Goal: Information Seeking & Learning: Understand process/instructions

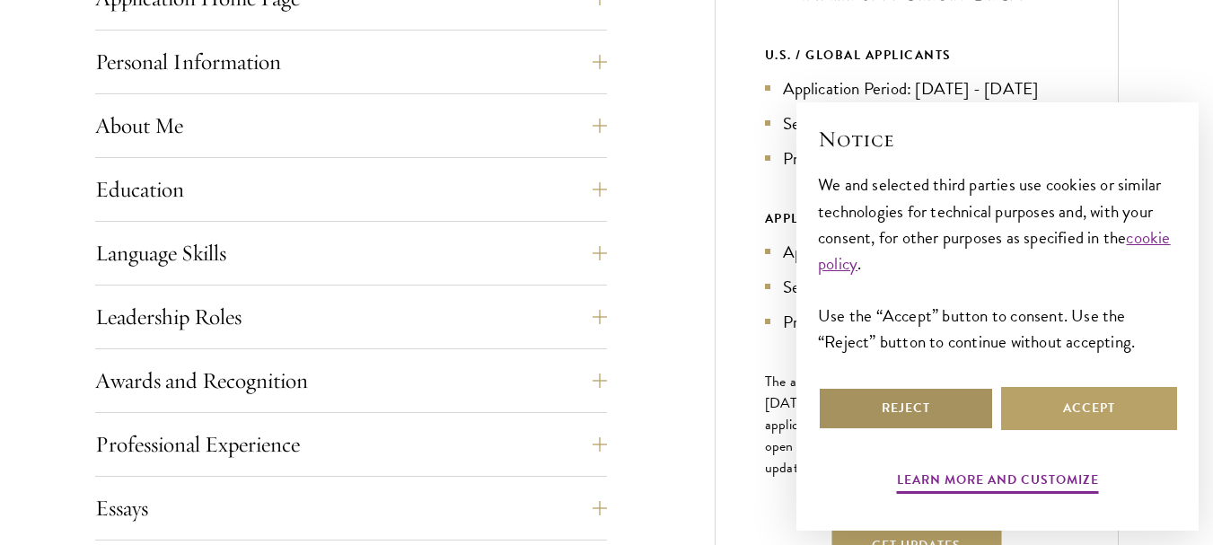
click at [889, 414] on button "Reject" at bounding box center [906, 408] width 176 height 43
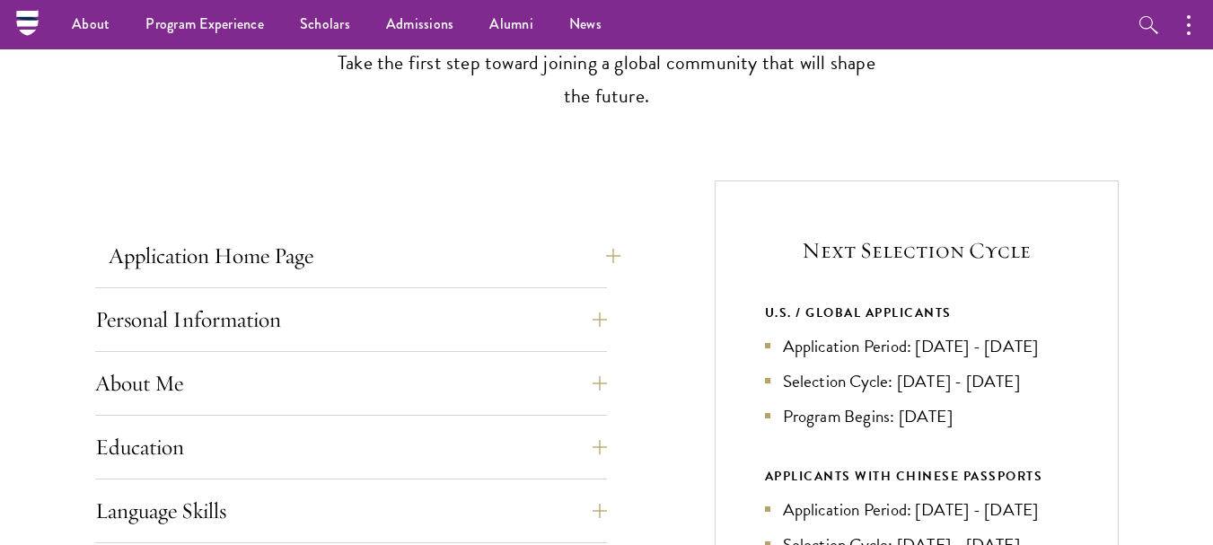
scroll to position [534, 0]
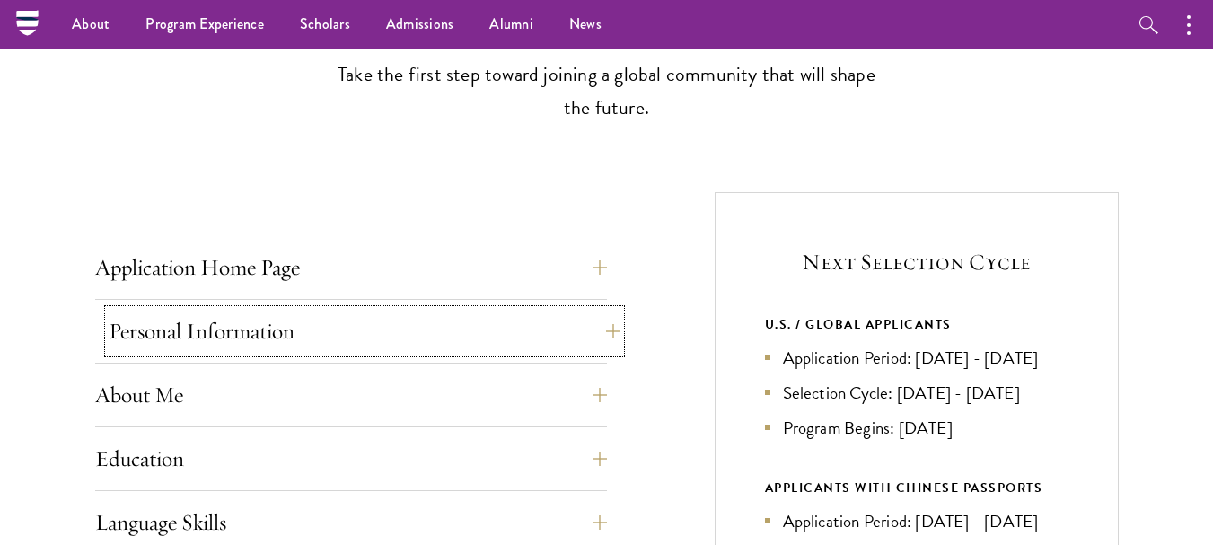
click at [607, 335] on button "Personal Information" at bounding box center [365, 331] width 512 height 43
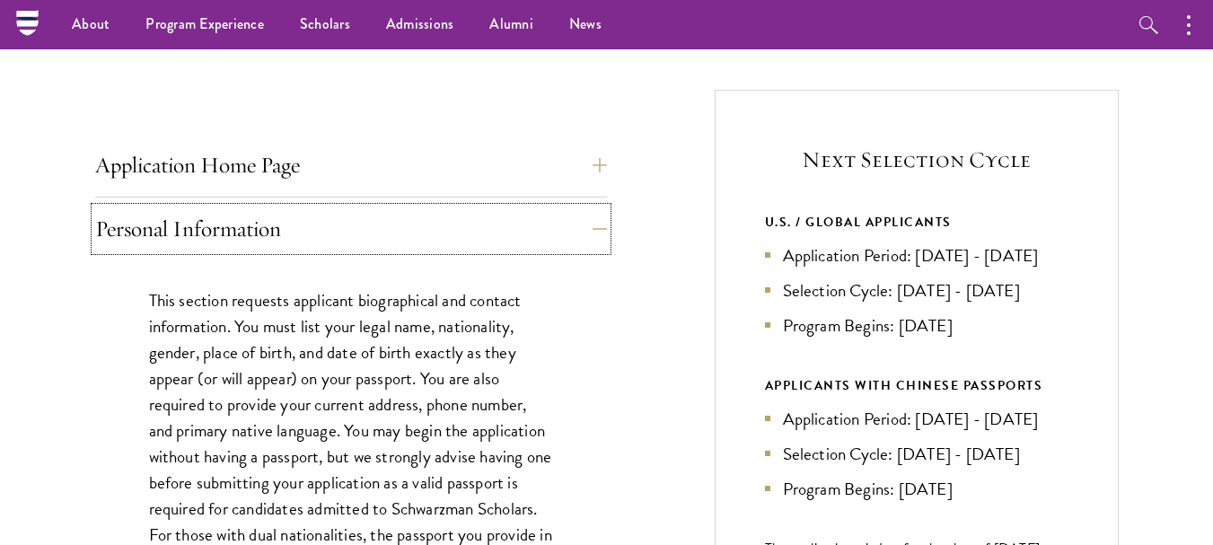
scroll to position [624, 0]
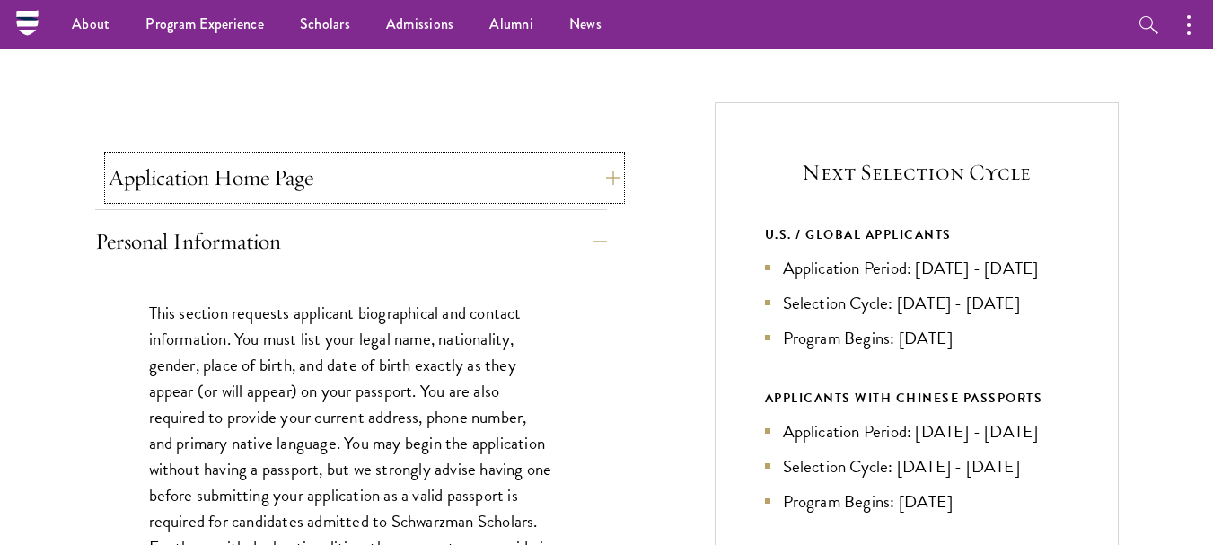
click at [603, 184] on button "Application Home Page" at bounding box center [365, 177] width 512 height 43
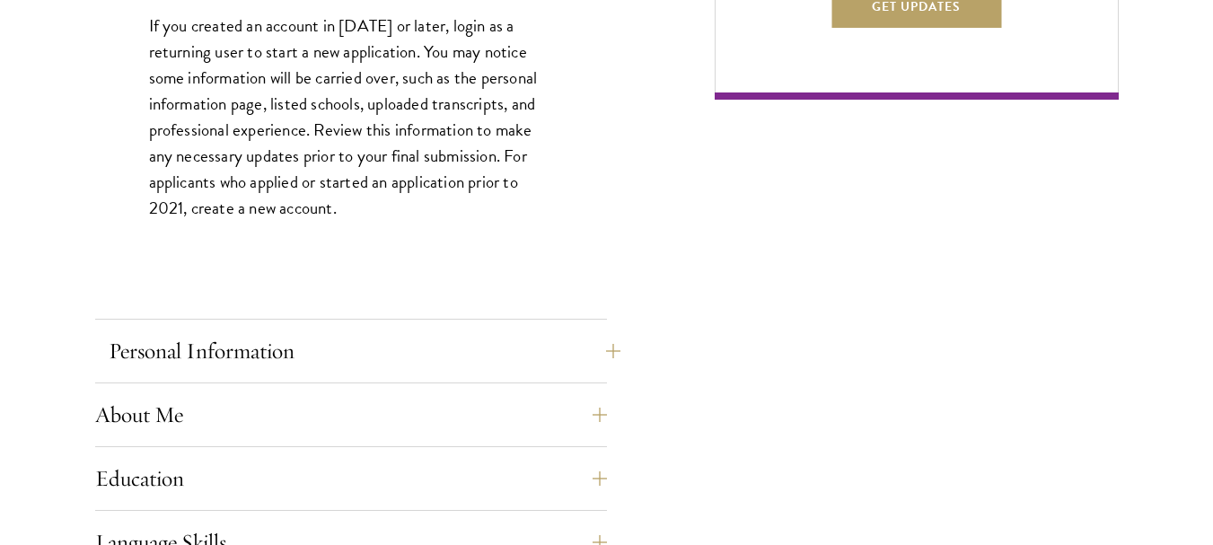
scroll to position [1521, 0]
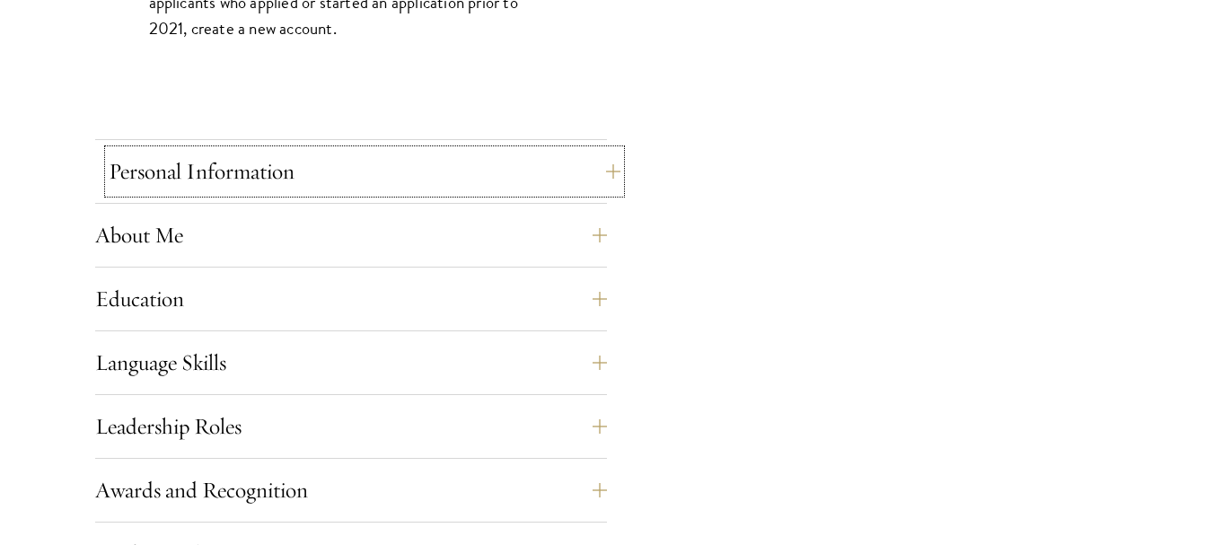
click at [577, 172] on button "Personal Information" at bounding box center [365, 171] width 512 height 43
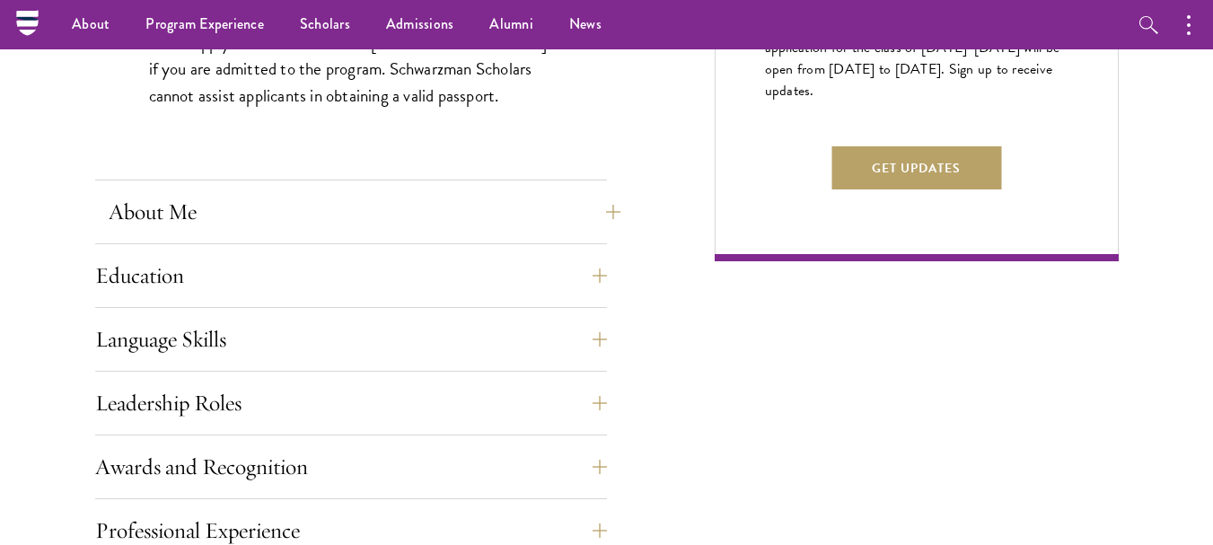
scroll to position [1162, 0]
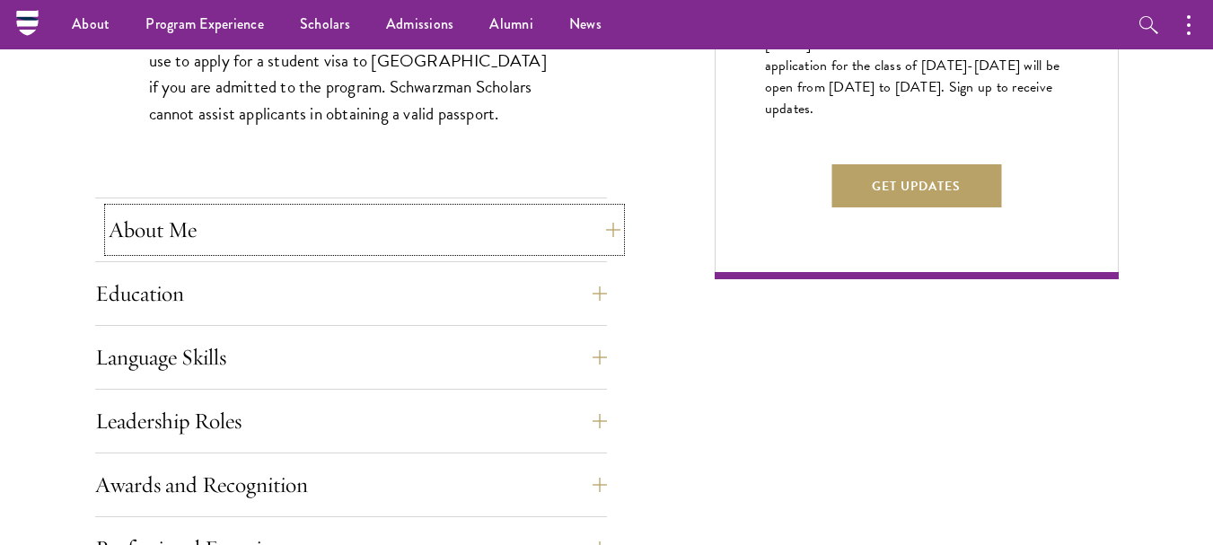
click at [599, 229] on button "About Me" at bounding box center [365, 229] width 512 height 43
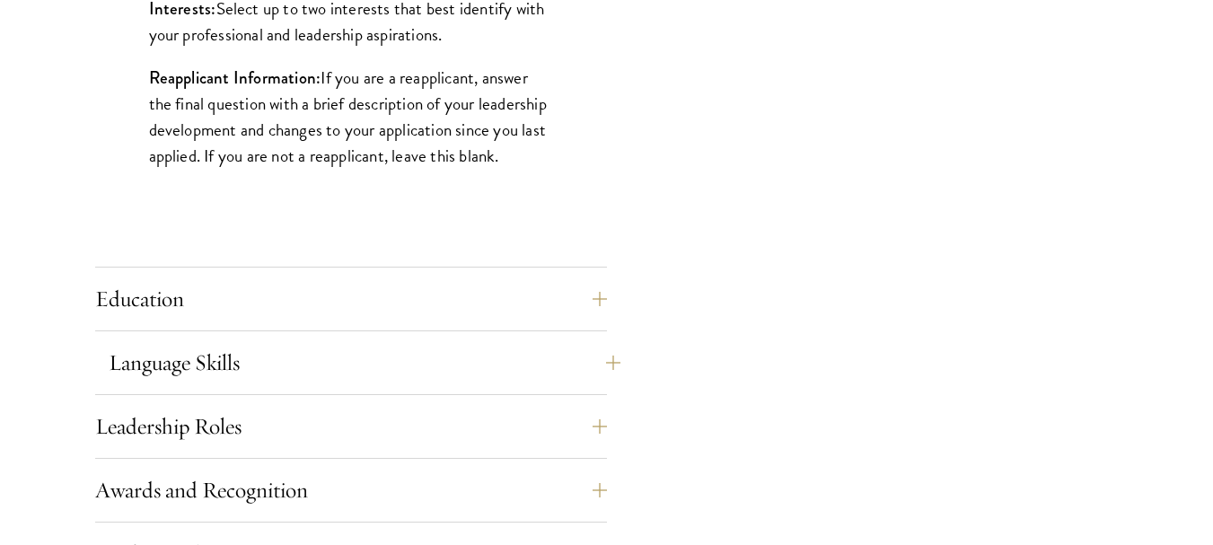
scroll to position [1701, 0]
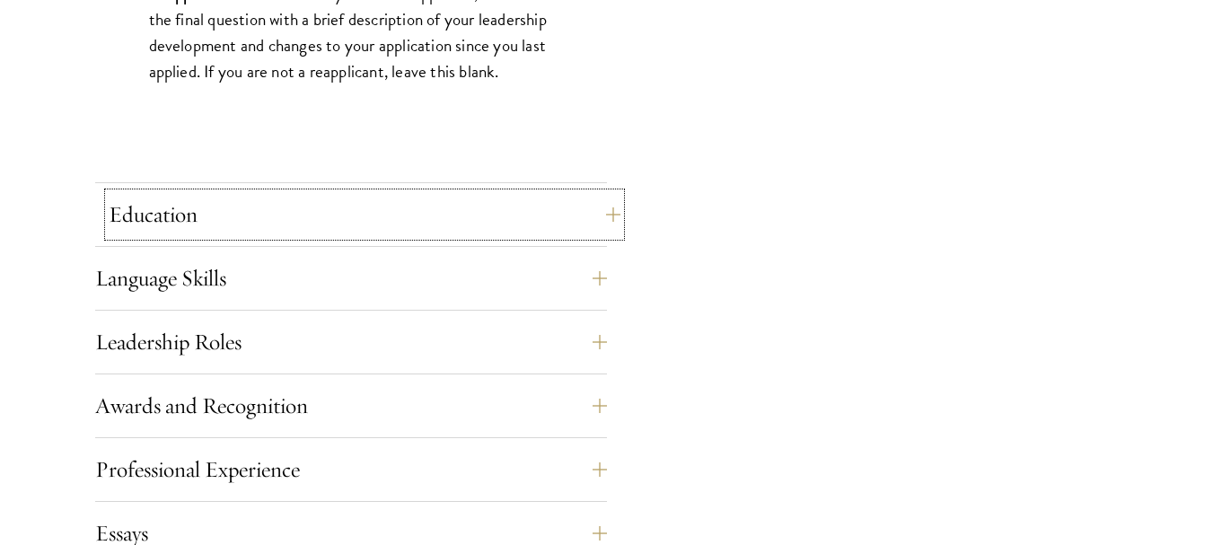
click at [509, 224] on button "Education" at bounding box center [365, 214] width 512 height 43
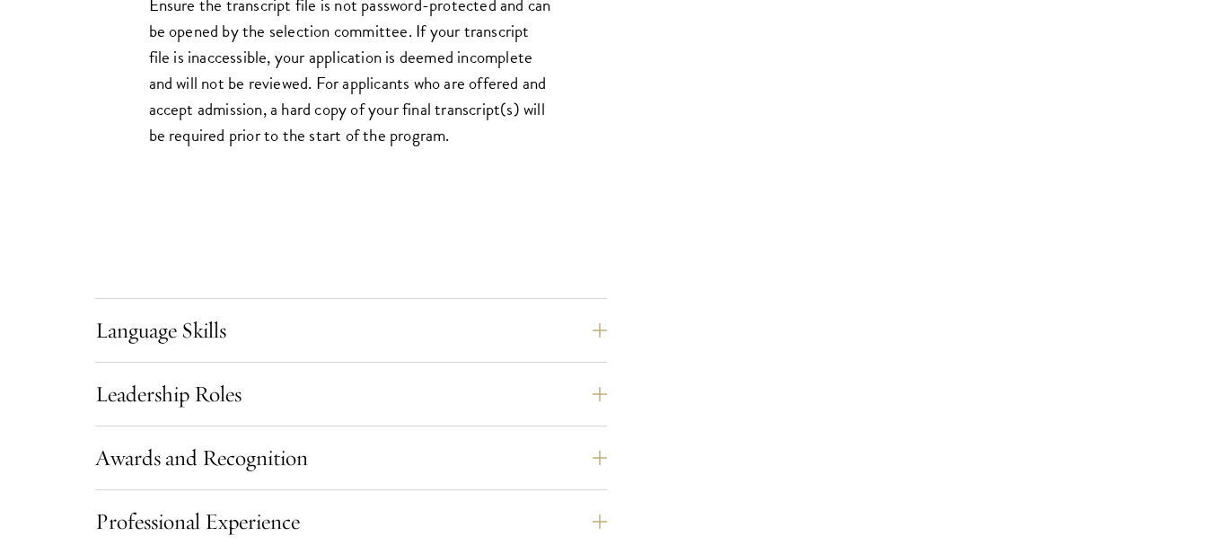
scroll to position [2957, 0]
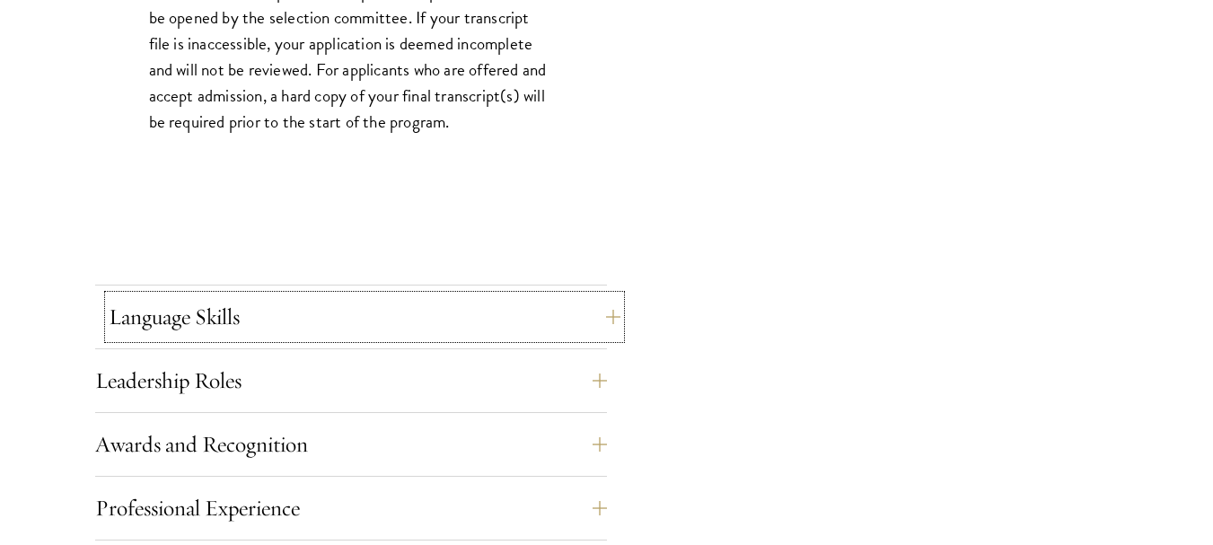
click at [461, 309] on button "Language Skills" at bounding box center [365, 316] width 512 height 43
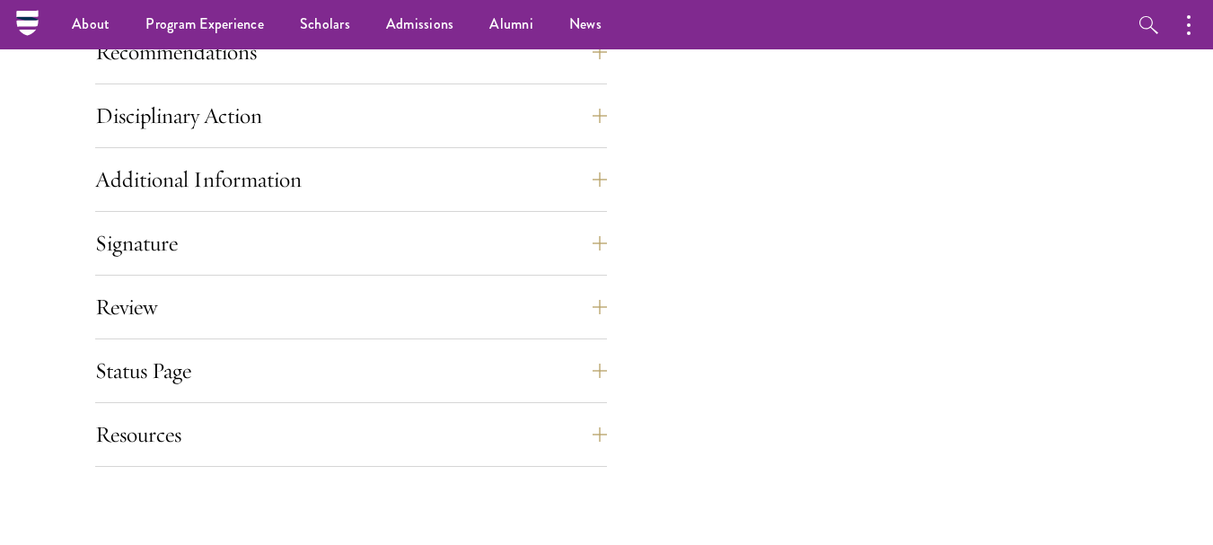
scroll to position [2229, 0]
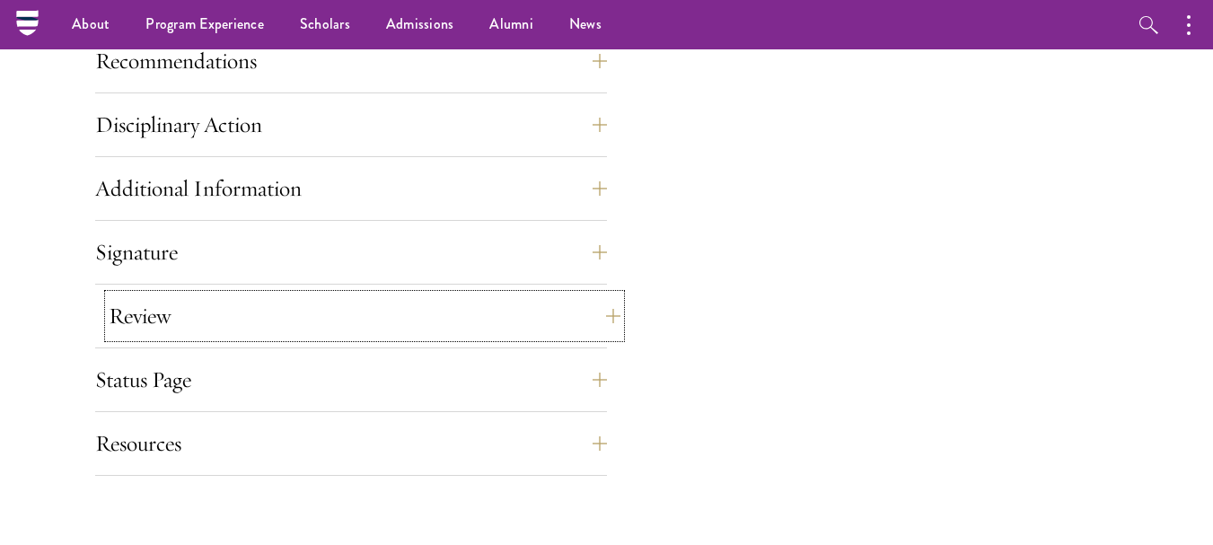
click at [311, 334] on button "Review" at bounding box center [365, 315] width 512 height 43
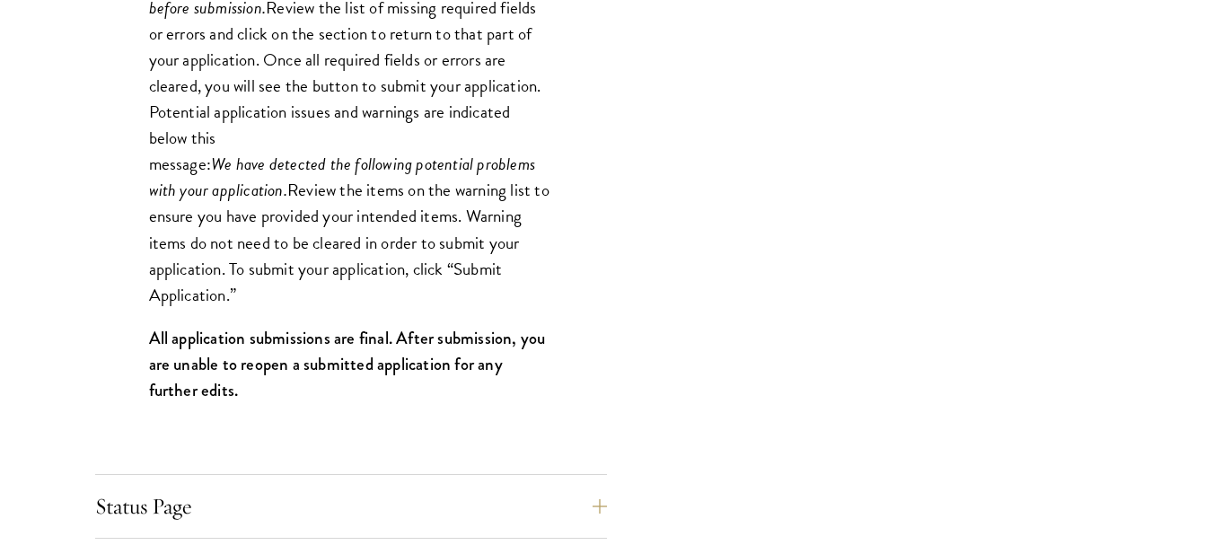
scroll to position [1942, 0]
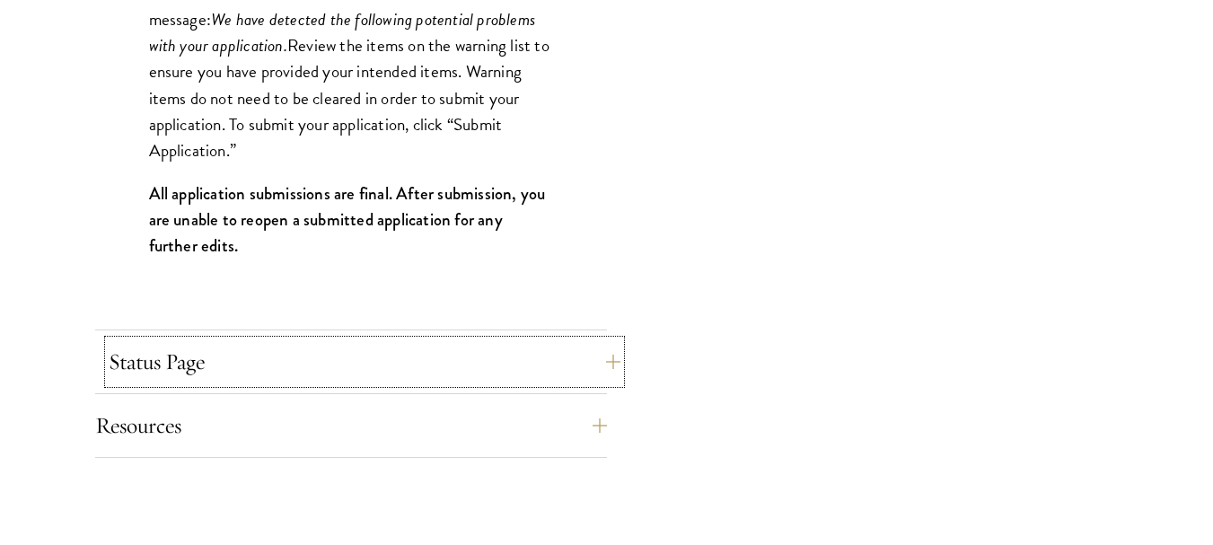
click at [434, 370] on button "Status Page" at bounding box center [365, 361] width 512 height 43
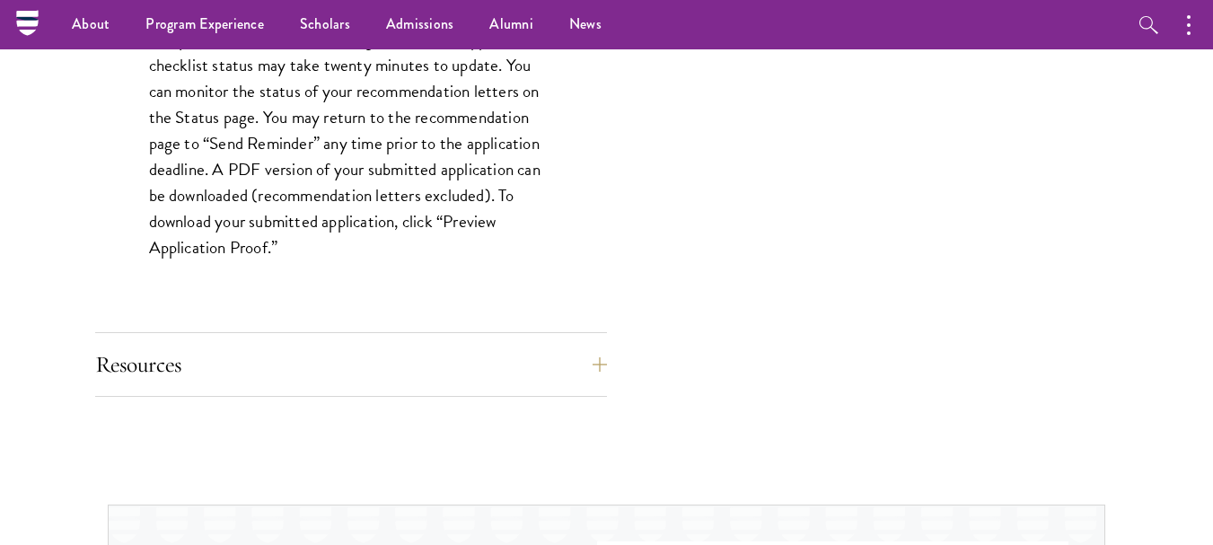
scroll to position [1763, 0]
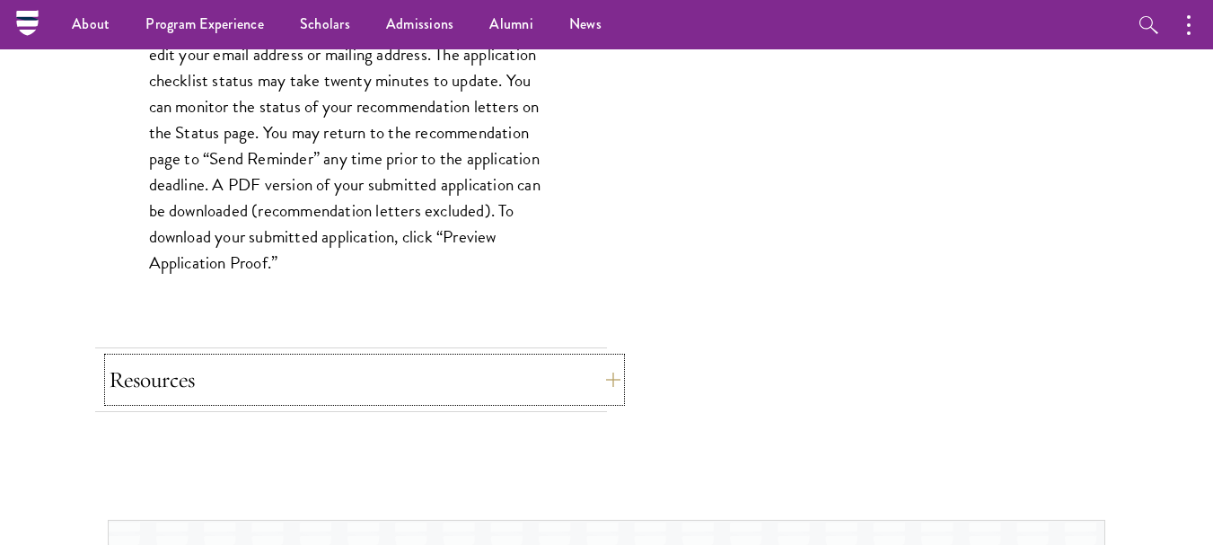
click at [254, 373] on button "Resources" at bounding box center [365, 379] width 512 height 43
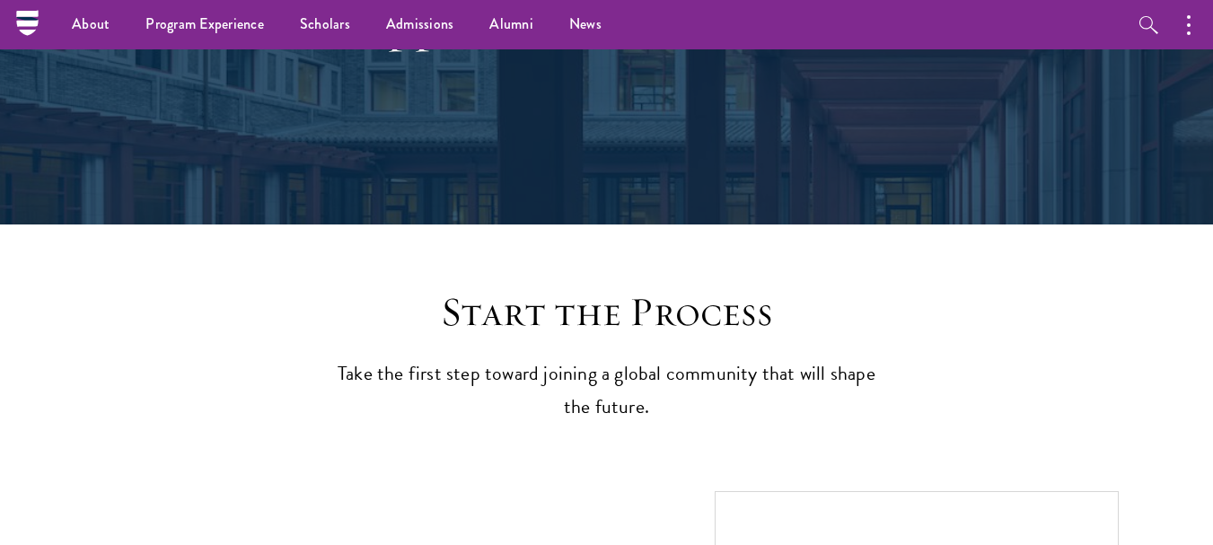
scroll to position [0, 0]
